Goal: Task Accomplishment & Management: Complete application form

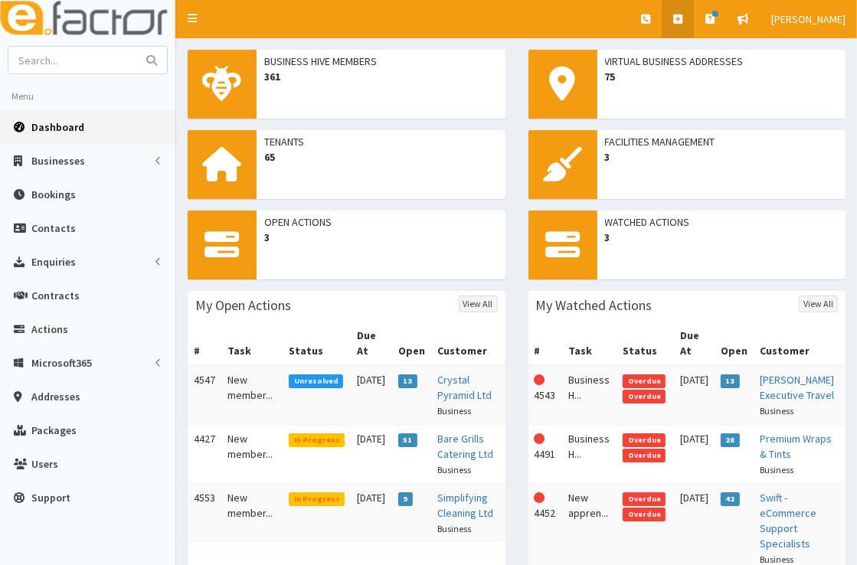
click at [682, 14] on icon at bounding box center [677, 19] width 9 height 11
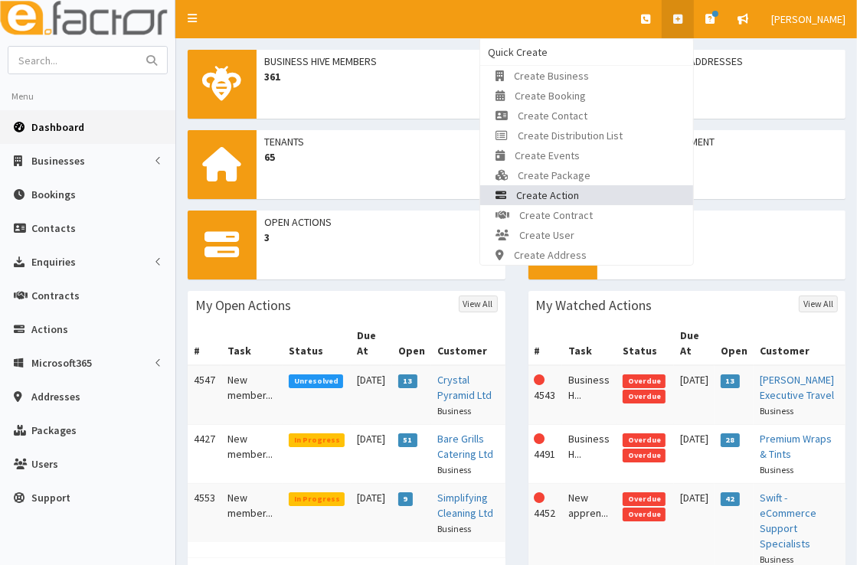
click at [626, 191] on link "Create Action" at bounding box center [586, 195] width 213 height 20
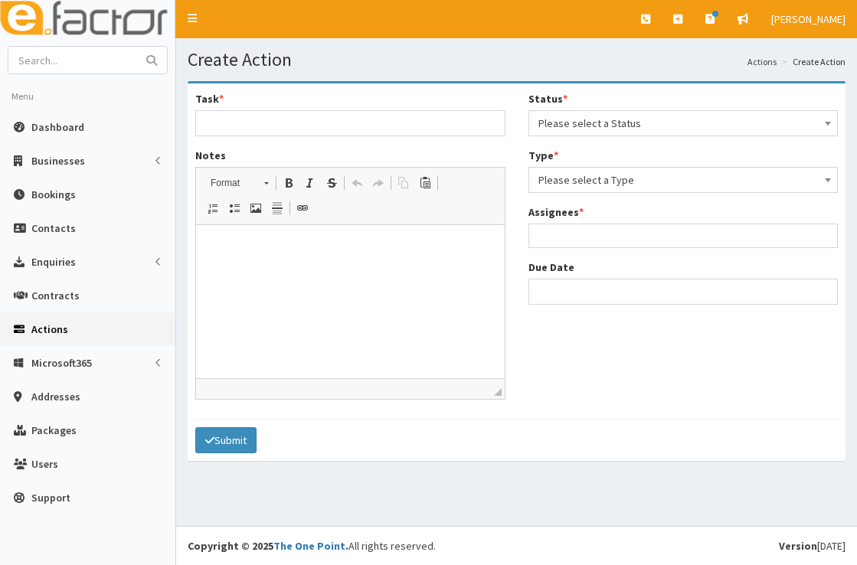
select select
click at [424, 120] on input "Task *" at bounding box center [350, 123] width 310 height 26
type input "Growth Grant Funding - £1k"
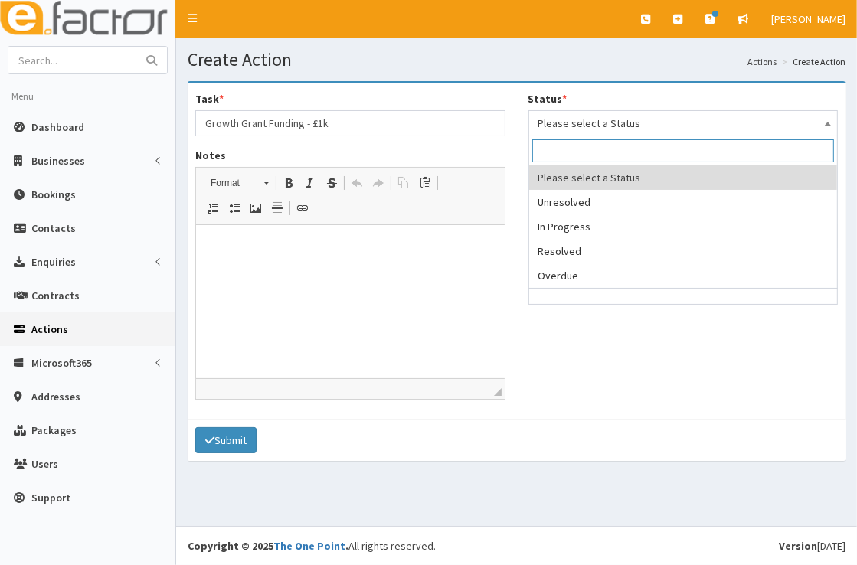
click at [551, 129] on span "Please select a Status" at bounding box center [683, 123] width 290 height 21
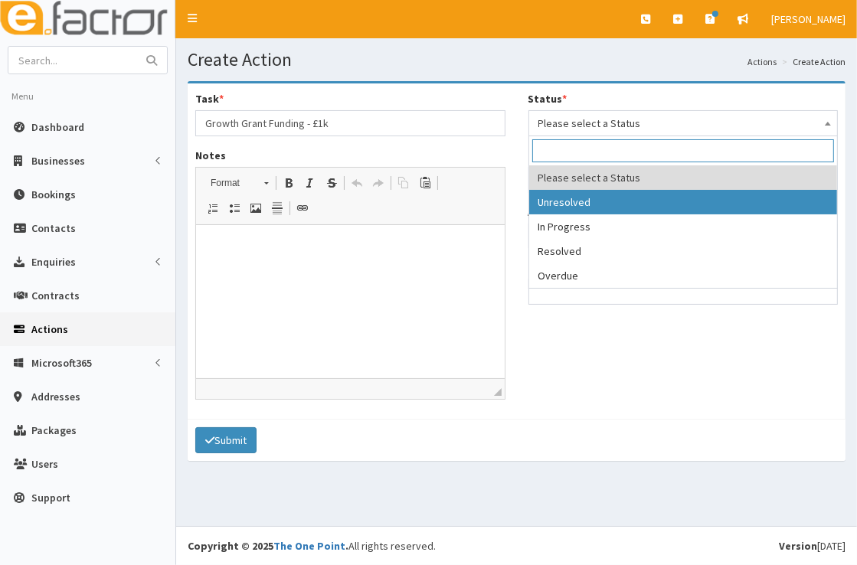
select select "1"
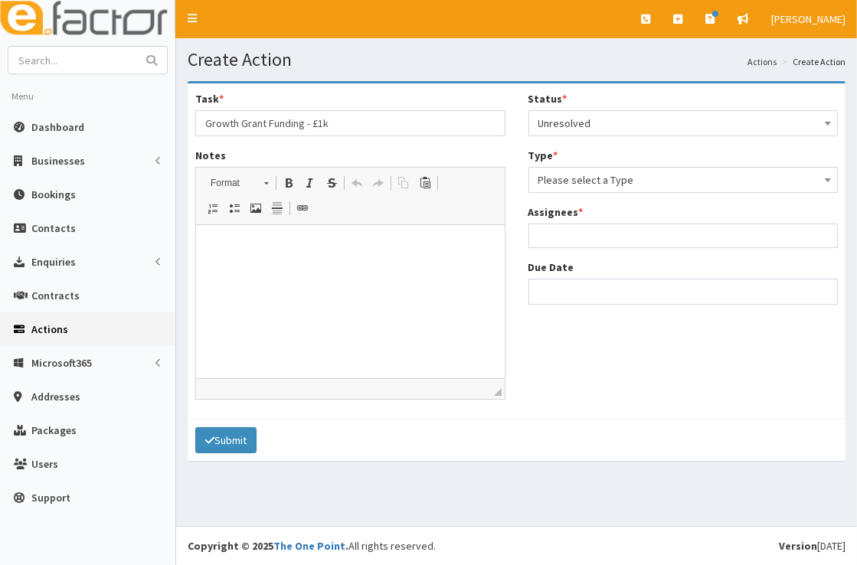
click at [588, 195] on div "Status * Please select a Status Unresolved In Progress Resolved Overdue Unresol…" at bounding box center [683, 203] width 333 height 225
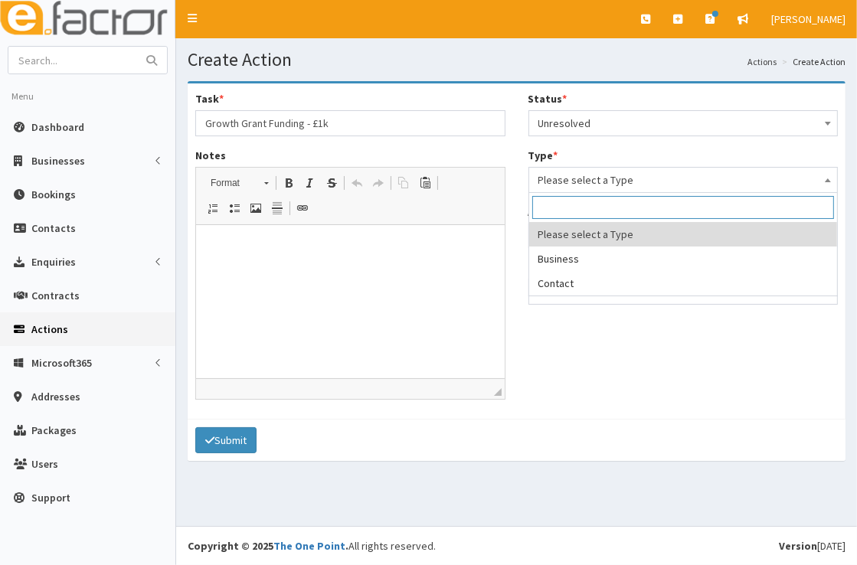
click at [588, 182] on span "Please select a Type" at bounding box center [683, 179] width 290 height 21
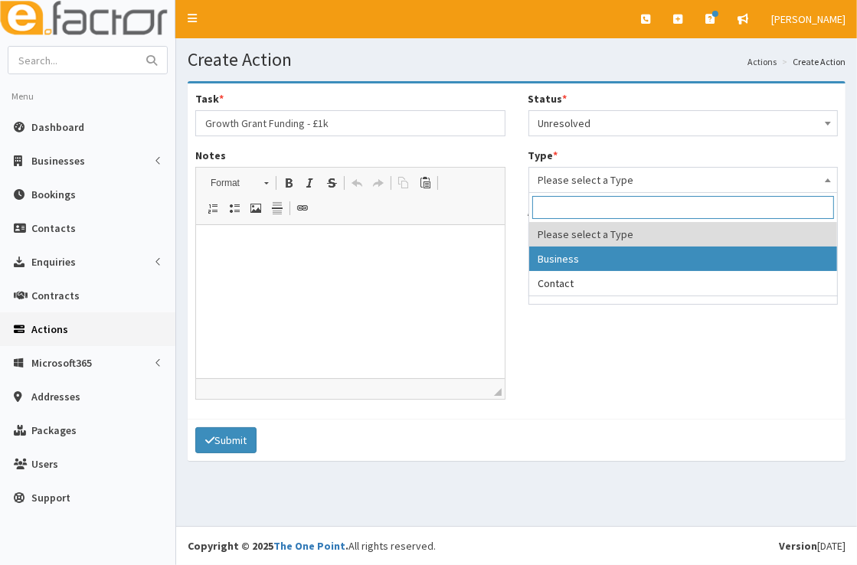
select select "business"
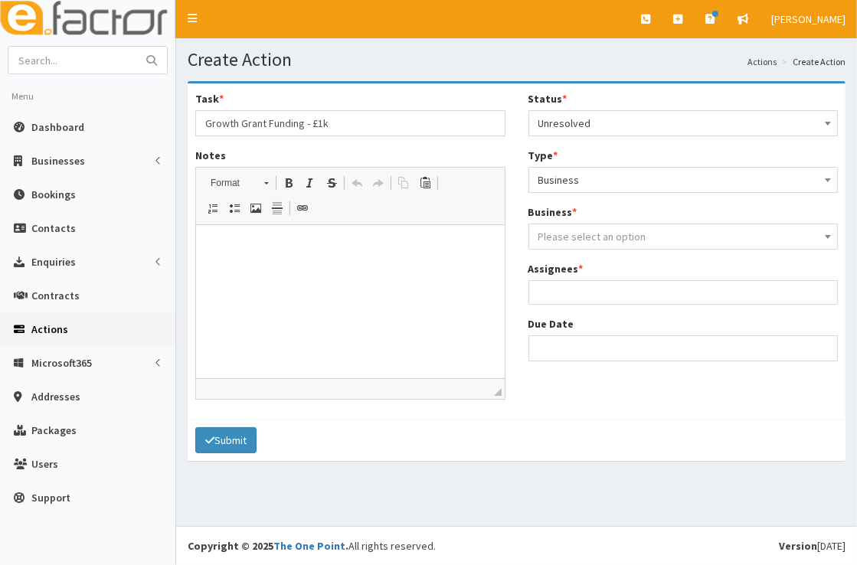
click at [606, 242] on span "Please select an option" at bounding box center [592, 237] width 108 height 14
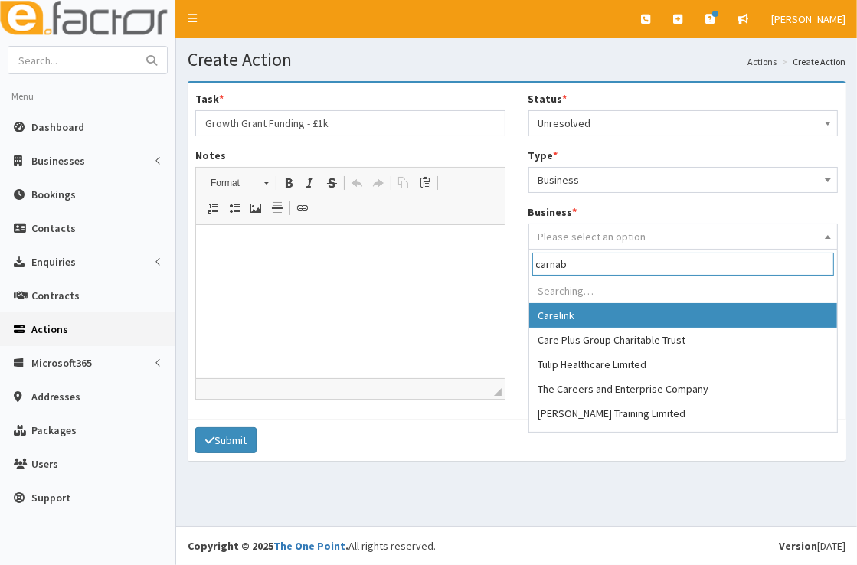
type input "carnaby"
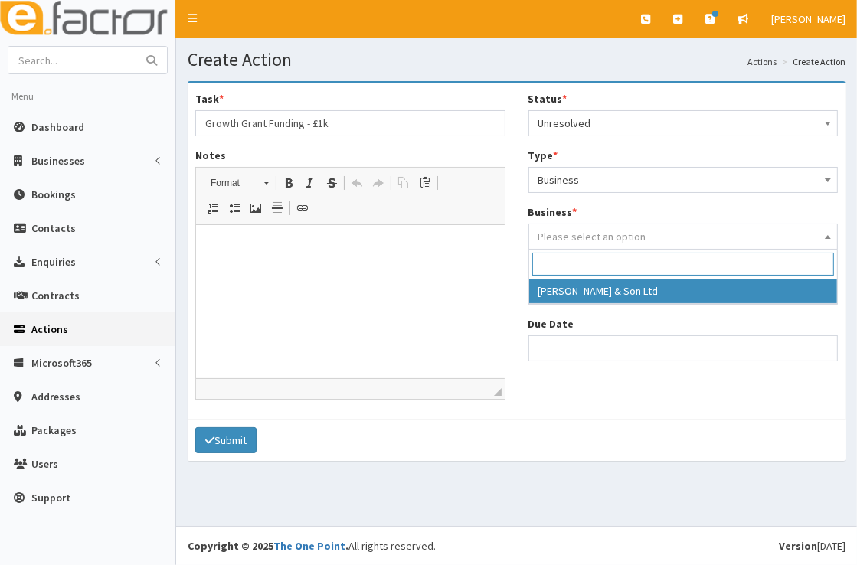
select select "4209"
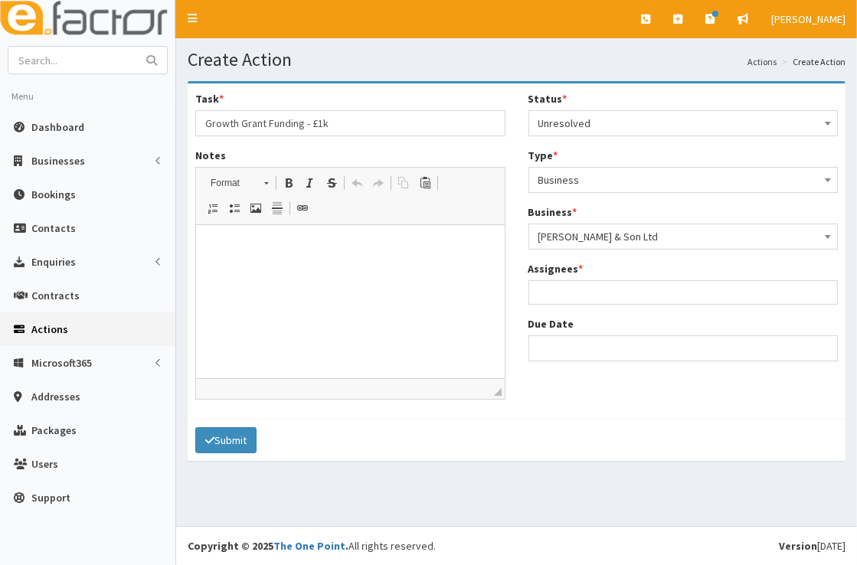
click at [600, 286] on ul at bounding box center [683, 290] width 309 height 19
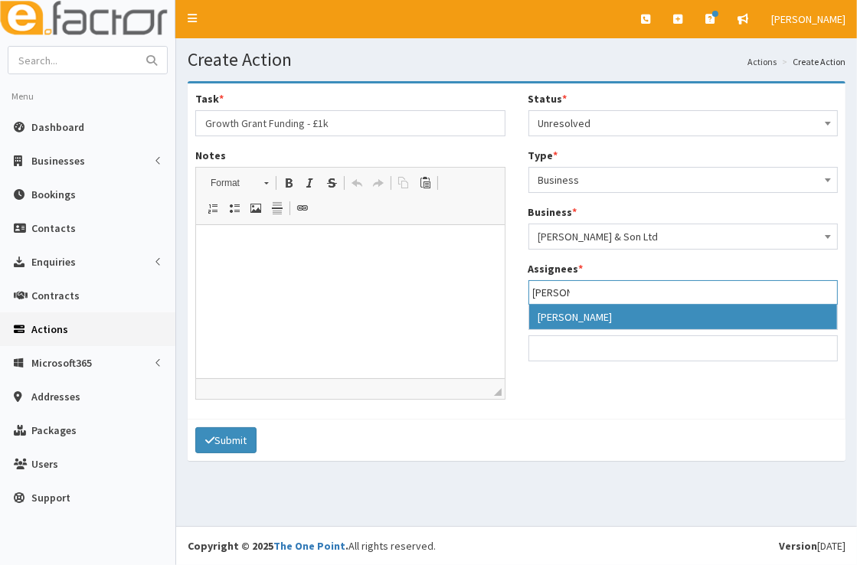
type input "gina"
select select "20"
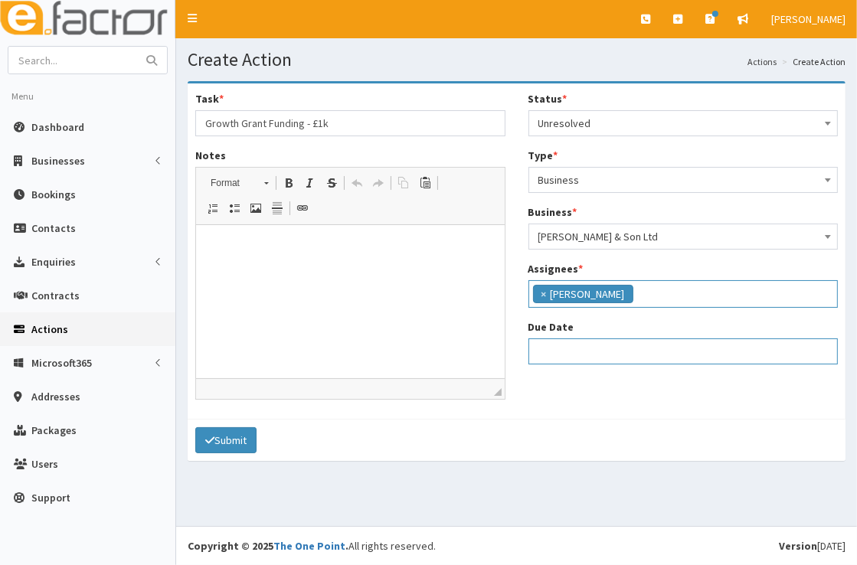
click at [594, 345] on input "Due Date" at bounding box center [683, 352] width 310 height 26
select select "12"
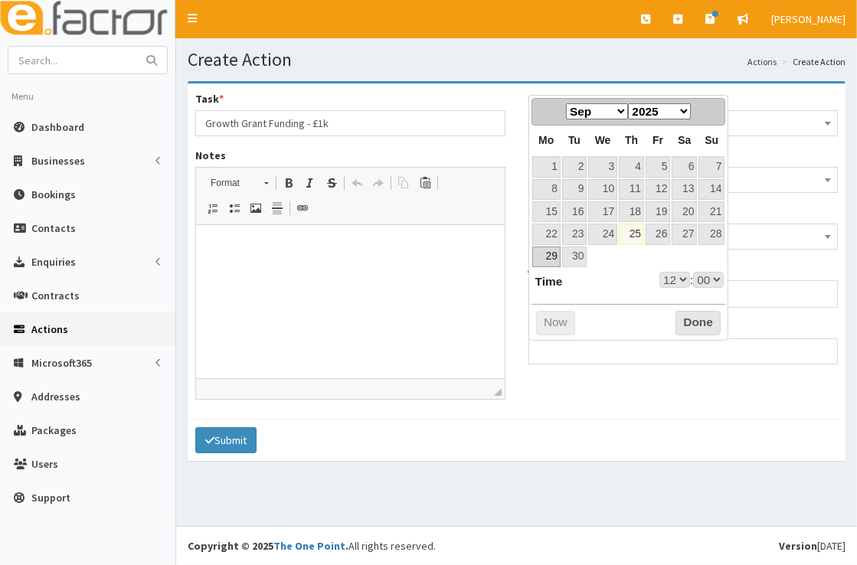
click at [548, 251] on link "29" at bounding box center [546, 257] width 28 height 21
type input "29-09-2025 12:00"
select select "12"
click at [684, 319] on button "Done" at bounding box center [697, 323] width 45 height 25
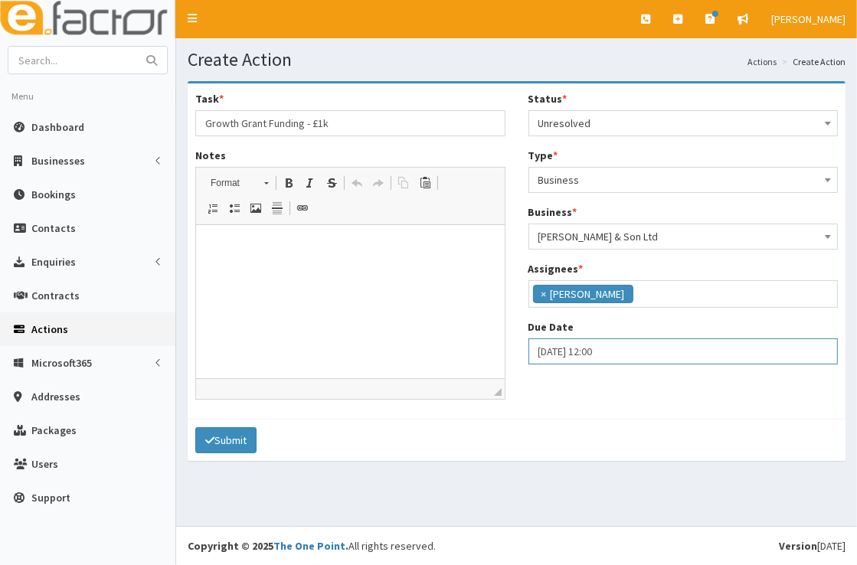
click at [609, 351] on input "29-09-2025 12:00" at bounding box center [683, 352] width 310 height 26
select select "12"
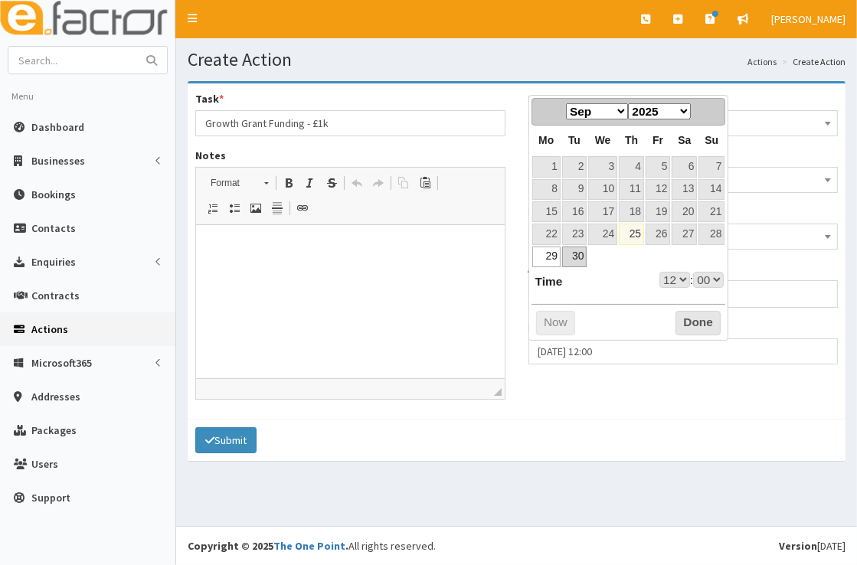
click at [576, 262] on link "30" at bounding box center [574, 257] width 25 height 21
type input "30-09-2025 12:00"
select select "12"
click at [695, 322] on button "Done" at bounding box center [697, 323] width 45 height 25
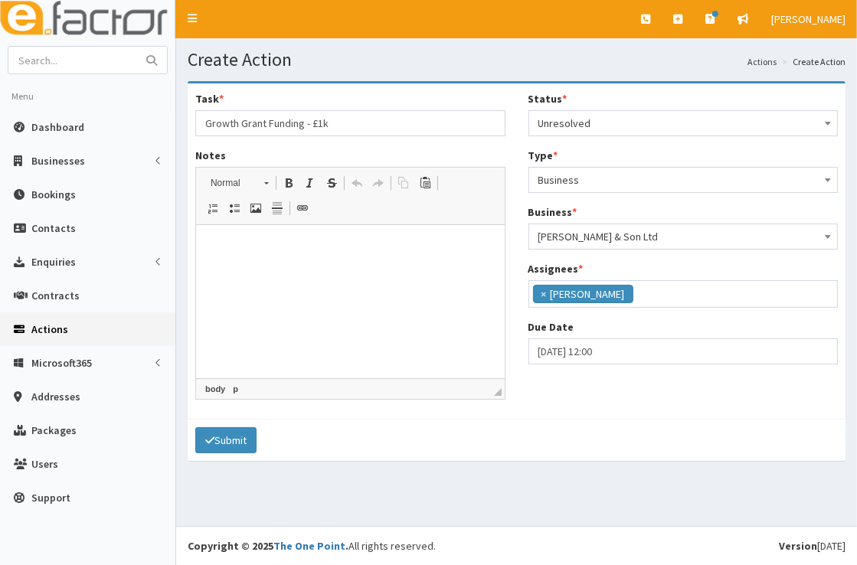
click at [388, 272] on html at bounding box center [349, 248] width 309 height 47
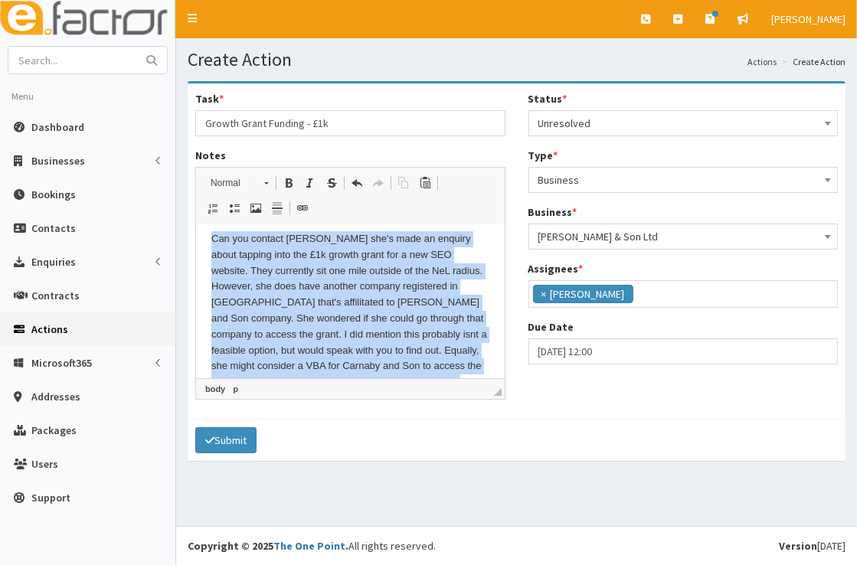
scroll to position [0, 0]
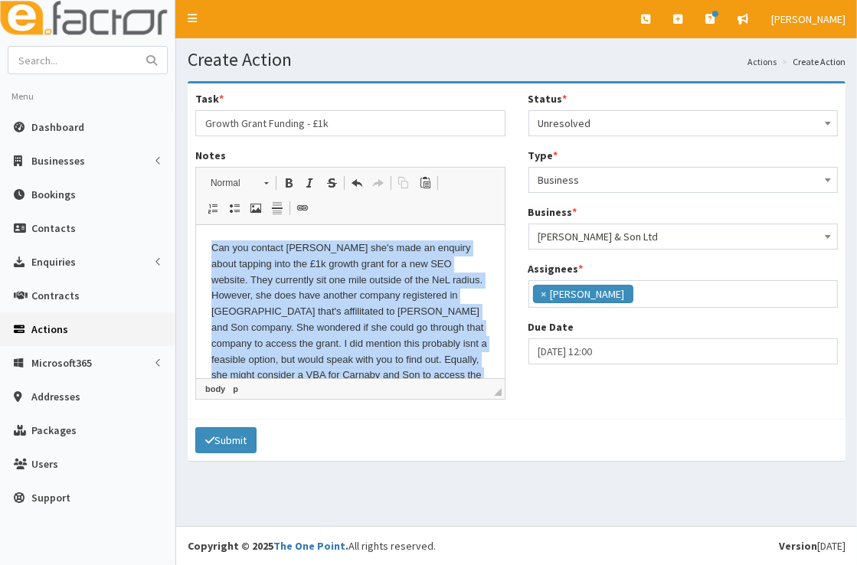
drag, startPoint x: 297, startPoint y: 371, endPoint x: 201, endPoint y: 227, distance: 173.5
click at [201, 227] on html "Can you contact Charlotte Carnaby she's made an enquiry about tapping into the …" at bounding box center [349, 328] width 309 height 206
copy p "Can you contact Charlotte Carnaby she's made an enquiry about tapping into the …"
click at [351, 324] on p "Can you contact Charlotte Carnaby she's made an enquiry about tapping into the …" at bounding box center [350, 327] width 278 height 175
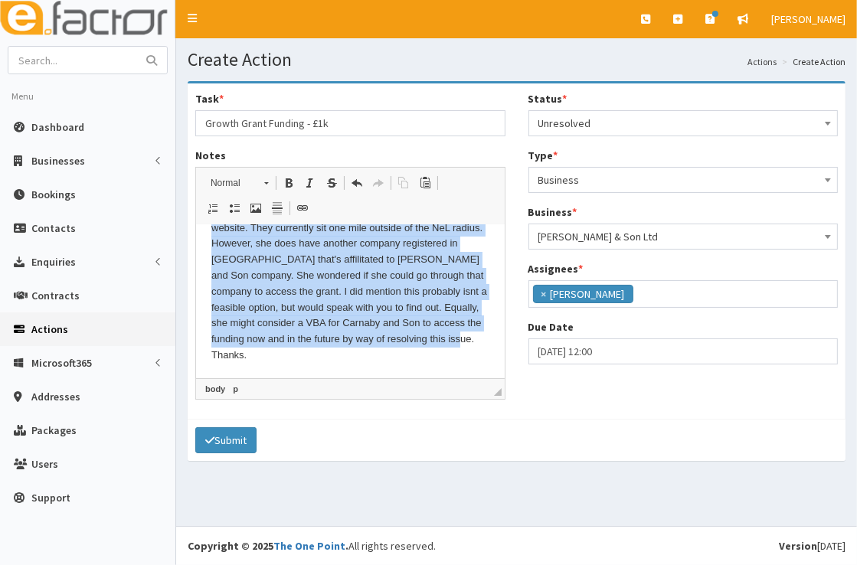
drag, startPoint x: 208, startPoint y: 246, endPoint x: 368, endPoint y: 398, distance: 220.5
click at [368, 379] on html "Can you contact Charlotte Carnaby she's made an enquiry about tapping into the …" at bounding box center [349, 276] width 309 height 206
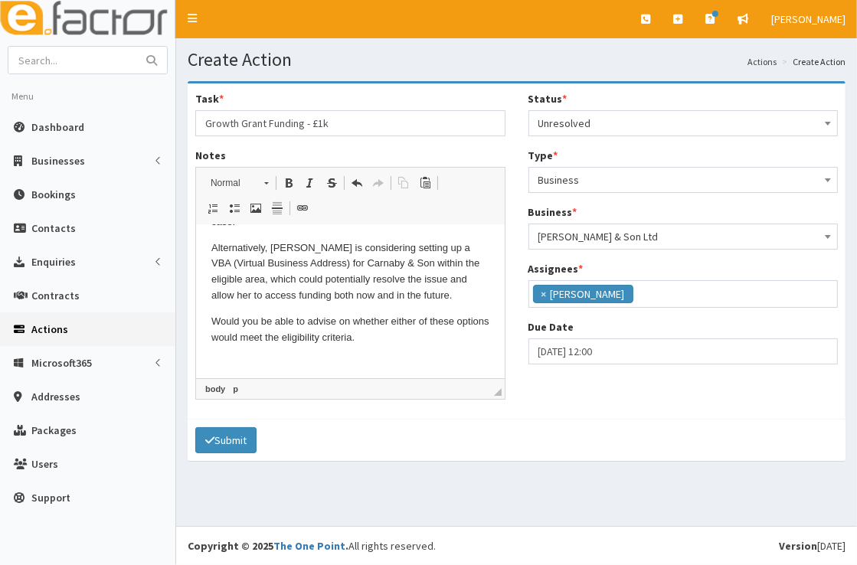
scroll to position [204, 0]
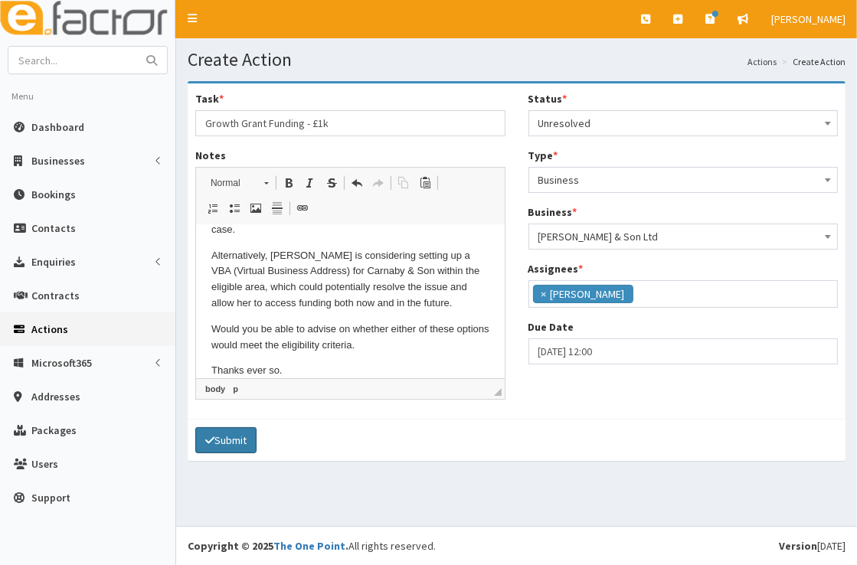
click at [249, 432] on button "Submit" at bounding box center [225, 440] width 61 height 26
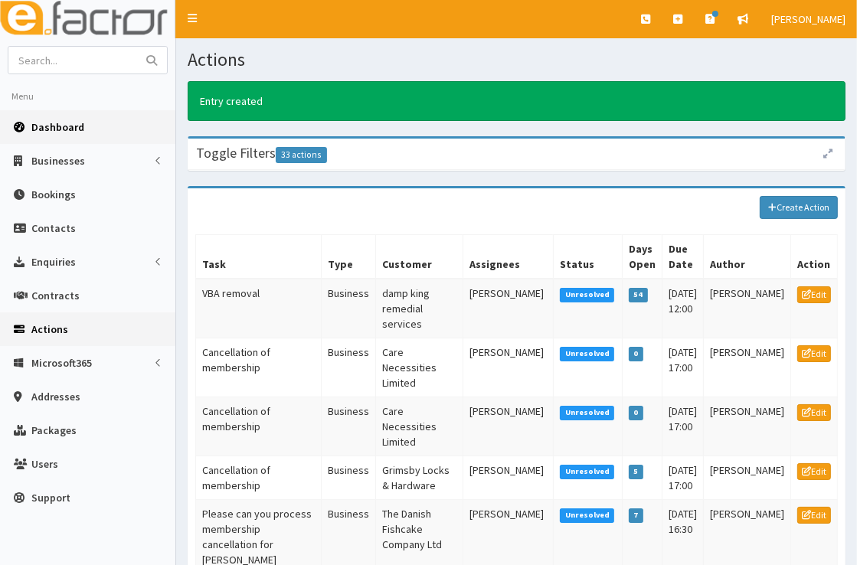
click at [71, 131] on span "Dashboard" at bounding box center [57, 127] width 53 height 14
